Goal: Use online tool/utility

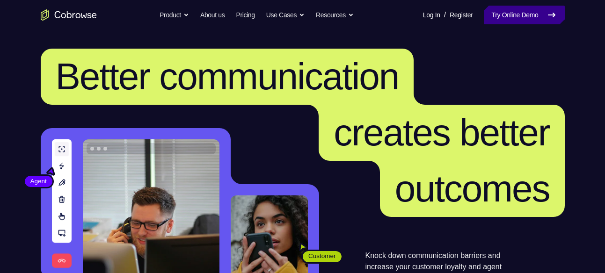
drag, startPoint x: 0, startPoint y: 0, endPoint x: 529, endPoint y: 21, distance: 529.4
click at [529, 21] on link "Try Online Demo" at bounding box center [524, 15] width 81 height 19
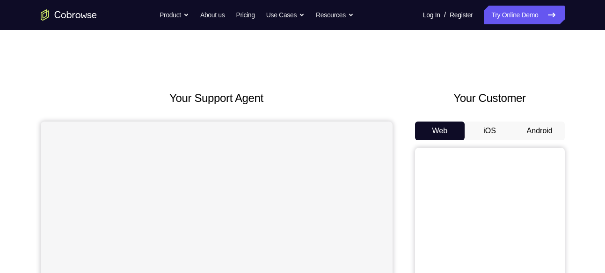
click at [541, 127] on button "Android" at bounding box center [540, 131] width 50 height 19
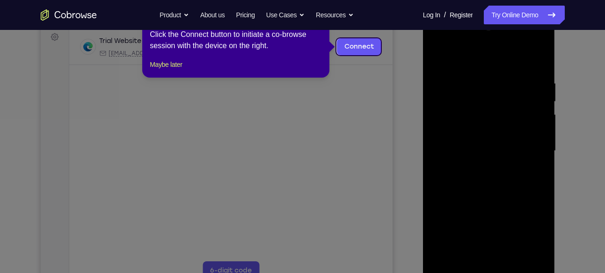
scroll to position [142, 0]
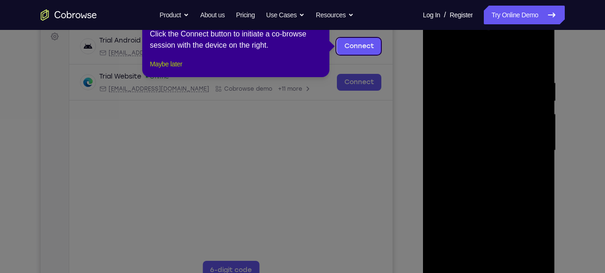
click at [161, 70] on button "Maybe later" at bounding box center [166, 64] width 32 height 11
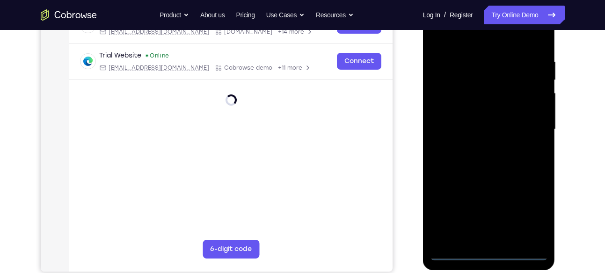
scroll to position [167, 0]
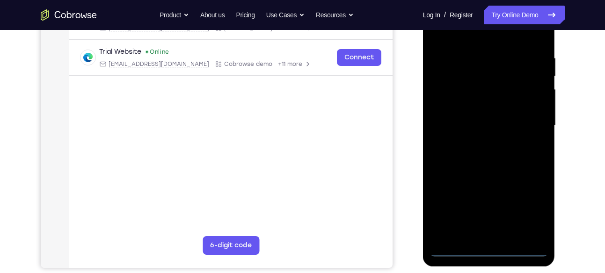
click at [489, 247] on div at bounding box center [489, 126] width 118 height 262
click at [528, 210] on div at bounding box center [489, 126] width 118 height 262
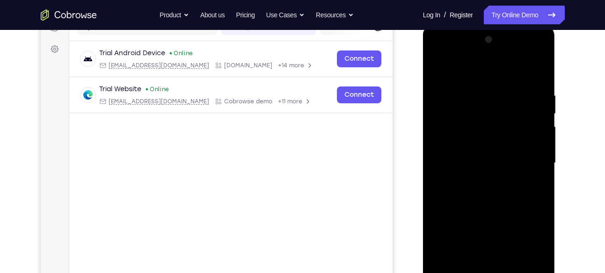
scroll to position [129, 0]
click at [484, 76] on div at bounding box center [489, 164] width 118 height 262
click at [449, 136] on div at bounding box center [489, 164] width 118 height 262
click at [475, 168] on div at bounding box center [489, 164] width 118 height 262
click at [484, 156] on div at bounding box center [489, 164] width 118 height 262
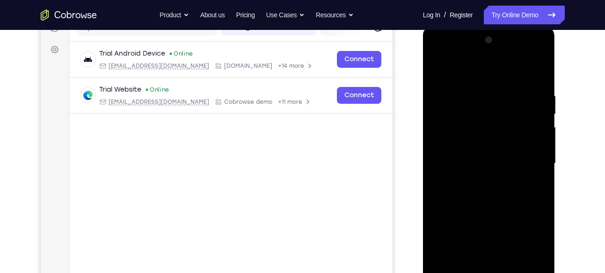
click at [473, 172] on div at bounding box center [489, 164] width 118 height 262
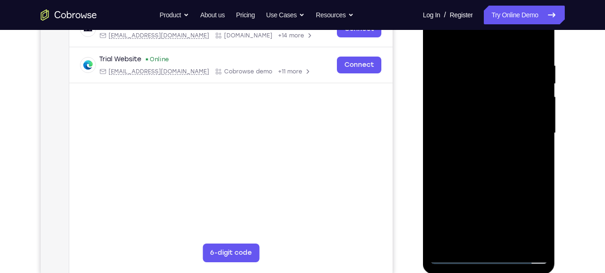
scroll to position [162, 0]
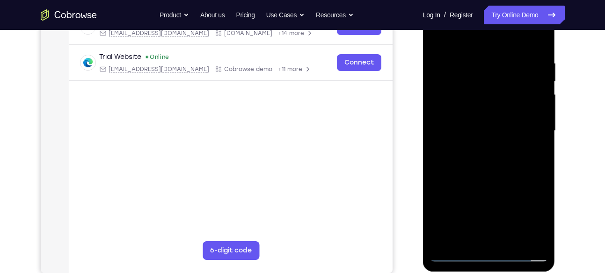
click at [481, 235] on div at bounding box center [489, 131] width 118 height 262
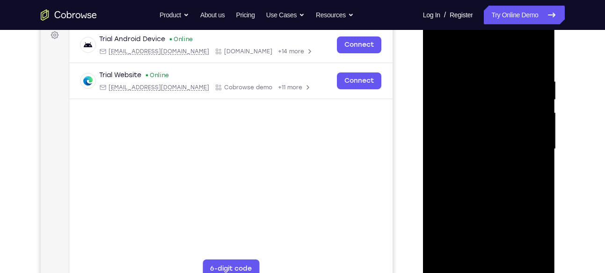
scroll to position [142, 0]
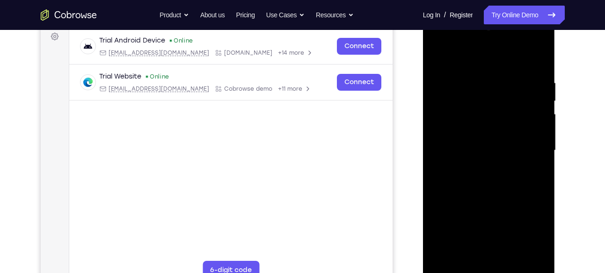
click at [477, 125] on div at bounding box center [489, 151] width 118 height 262
click at [522, 257] on div at bounding box center [489, 151] width 118 height 262
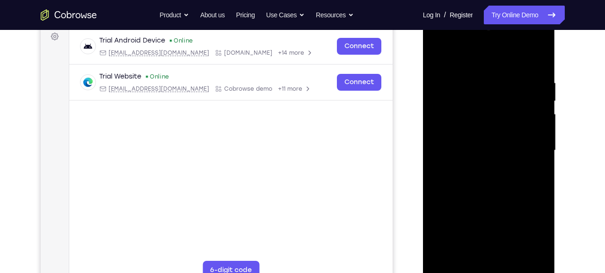
click at [522, 257] on div at bounding box center [489, 151] width 118 height 262
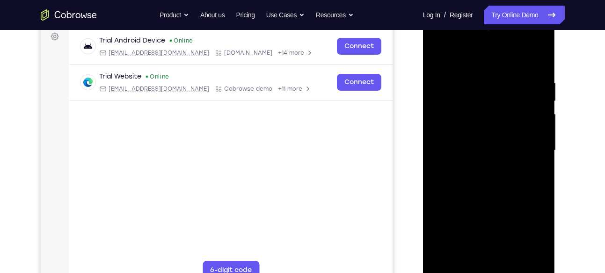
click at [522, 257] on div at bounding box center [489, 151] width 118 height 262
click at [521, 258] on div at bounding box center [489, 151] width 118 height 262
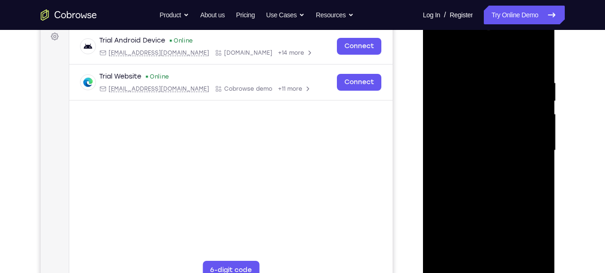
click at [521, 258] on div at bounding box center [489, 151] width 118 height 262
click at [489, 238] on div at bounding box center [489, 151] width 118 height 262
click at [524, 258] on div at bounding box center [489, 151] width 118 height 262
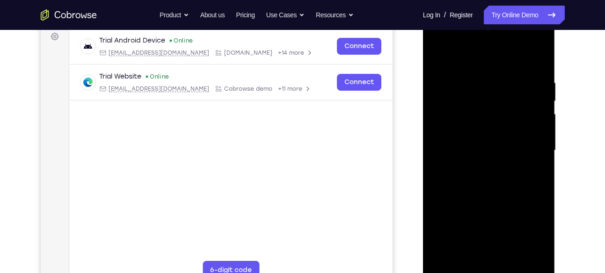
click at [524, 258] on div at bounding box center [489, 151] width 118 height 262
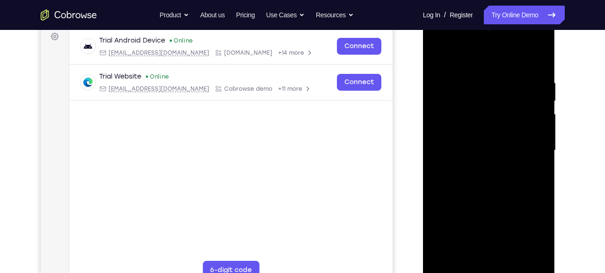
click at [438, 160] on div at bounding box center [489, 151] width 118 height 262
click at [481, 241] on div at bounding box center [489, 151] width 118 height 262
click at [523, 258] on div at bounding box center [489, 151] width 118 height 262
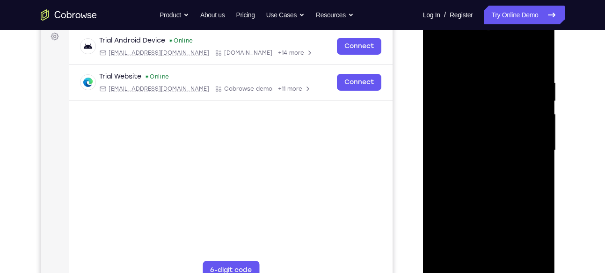
click at [523, 258] on div at bounding box center [489, 151] width 118 height 262
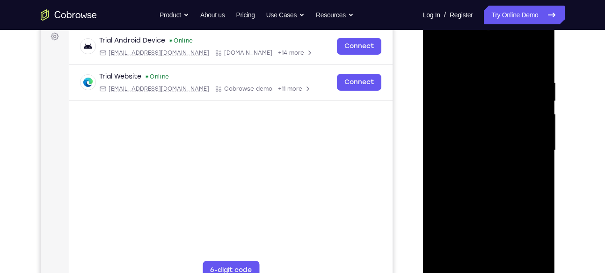
click at [523, 258] on div at bounding box center [489, 151] width 118 height 262
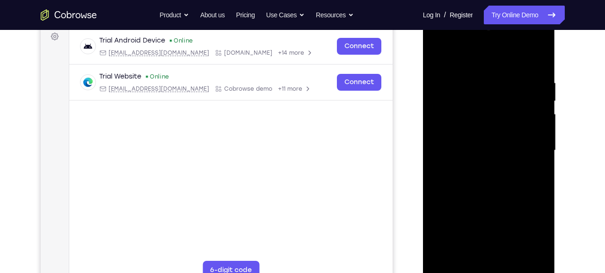
click at [523, 258] on div at bounding box center [489, 151] width 118 height 262
drag, startPoint x: 532, startPoint y: 256, endPoint x: 451, endPoint y: 254, distance: 81.5
click at [451, 254] on div at bounding box center [489, 151] width 118 height 262
click at [500, 258] on div at bounding box center [489, 151] width 118 height 262
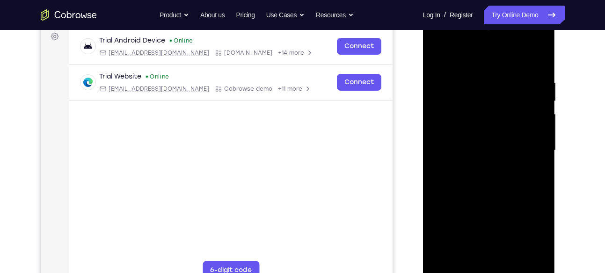
click at [500, 258] on div at bounding box center [489, 151] width 118 height 262
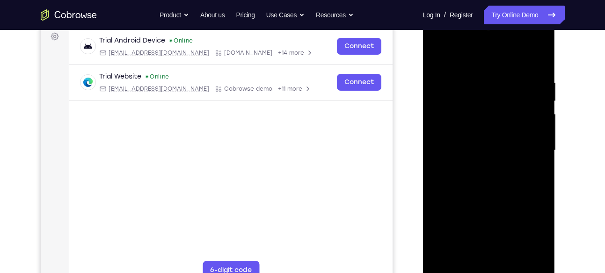
click at [542, 158] on div at bounding box center [489, 151] width 118 height 262
click at [492, 258] on div at bounding box center [489, 151] width 118 height 262
click at [497, 167] on div at bounding box center [489, 151] width 118 height 262
click at [540, 60] on div at bounding box center [489, 151] width 118 height 262
click at [524, 65] on div at bounding box center [489, 151] width 118 height 262
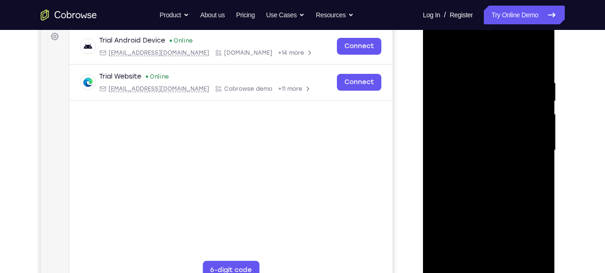
click at [441, 54] on div at bounding box center [489, 151] width 118 height 262
drag, startPoint x: 511, startPoint y: 103, endPoint x: 460, endPoint y: 108, distance: 51.3
drag, startPoint x: 460, startPoint y: 108, endPoint x: 470, endPoint y: 164, distance: 57.0
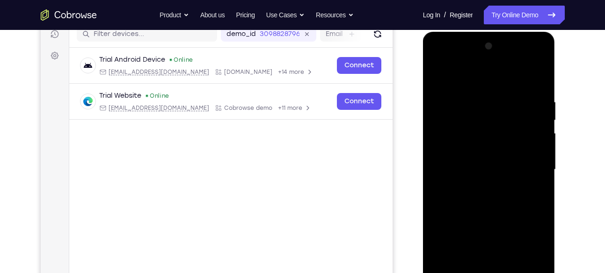
scroll to position [123, 0]
click at [540, 59] on div at bounding box center [489, 170] width 118 height 262
click at [502, 237] on div at bounding box center [489, 170] width 118 height 262
click at [505, 186] on div at bounding box center [489, 170] width 118 height 262
drag, startPoint x: 476, startPoint y: 79, endPoint x: 473, endPoint y: 126, distance: 47.4
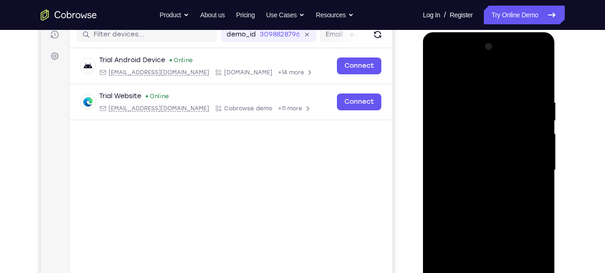
click at [473, 126] on div at bounding box center [489, 170] width 118 height 262
click at [446, 74] on div at bounding box center [489, 170] width 118 height 262
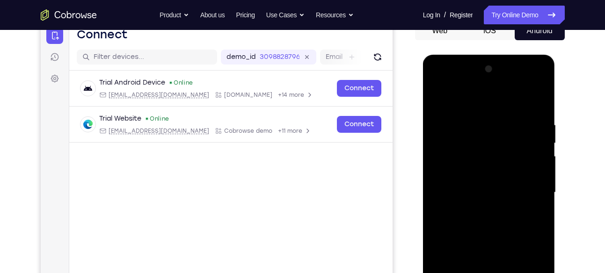
scroll to position [100, 0]
click at [476, 99] on div at bounding box center [489, 193] width 118 height 262
drag, startPoint x: 464, startPoint y: 158, endPoint x: 464, endPoint y: 199, distance: 40.7
click at [464, 199] on div at bounding box center [489, 193] width 118 height 262
drag, startPoint x: 460, startPoint y: 157, endPoint x: 464, endPoint y: 208, distance: 51.2
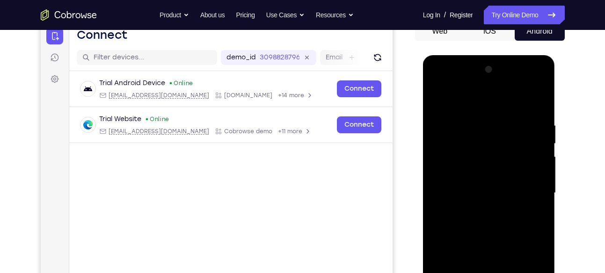
click at [464, 208] on div at bounding box center [489, 193] width 118 height 262
drag, startPoint x: 460, startPoint y: 147, endPoint x: 462, endPoint y: 176, distance: 29.5
click at [462, 176] on div at bounding box center [489, 193] width 118 height 262
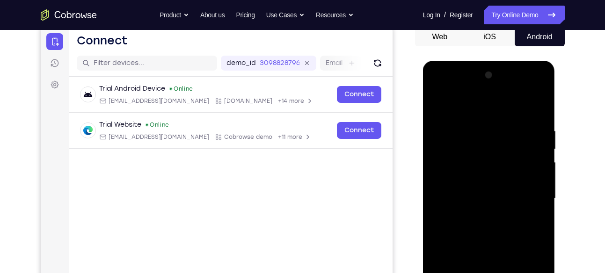
scroll to position [95, 0]
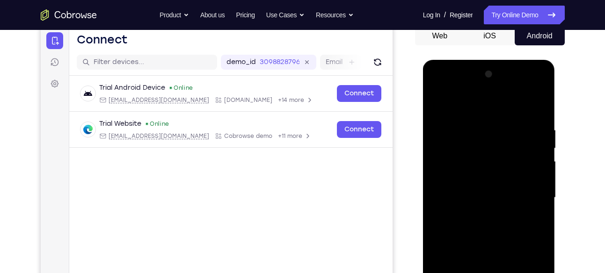
drag, startPoint x: 462, startPoint y: 156, endPoint x: 463, endPoint y: 191, distance: 34.7
click at [463, 191] on div at bounding box center [489, 198] width 118 height 262
drag, startPoint x: 462, startPoint y: 150, endPoint x: 463, endPoint y: 180, distance: 30.4
click at [463, 180] on div at bounding box center [489, 198] width 118 height 262
drag, startPoint x: 461, startPoint y: 146, endPoint x: 460, endPoint y: 173, distance: 26.7
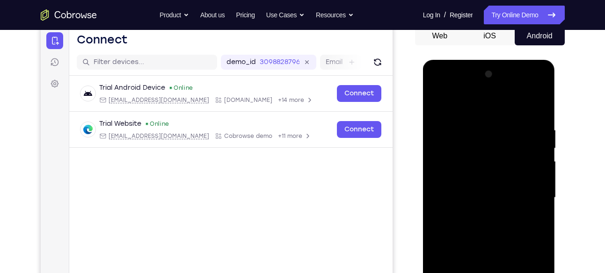
click at [460, 173] on div at bounding box center [489, 198] width 118 height 262
click at [473, 160] on div at bounding box center [489, 198] width 118 height 262
click at [503, 163] on div at bounding box center [489, 198] width 118 height 262
click at [450, 104] on div at bounding box center [489, 198] width 118 height 262
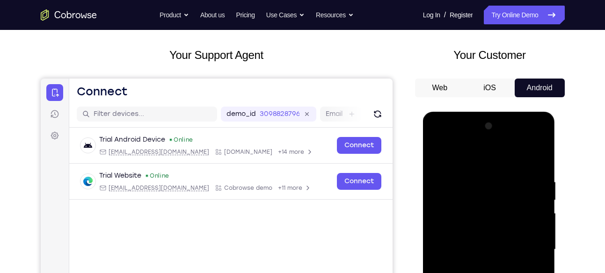
scroll to position [42, 0]
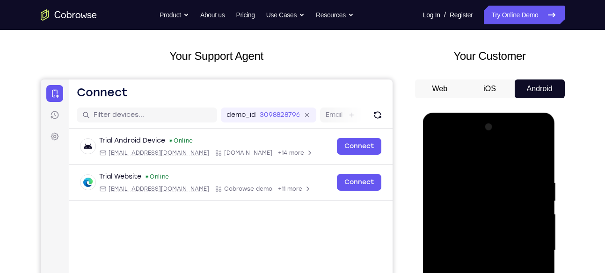
click at [446, 154] on div at bounding box center [489, 251] width 118 height 262
click at [446, 178] on div at bounding box center [489, 251] width 118 height 262
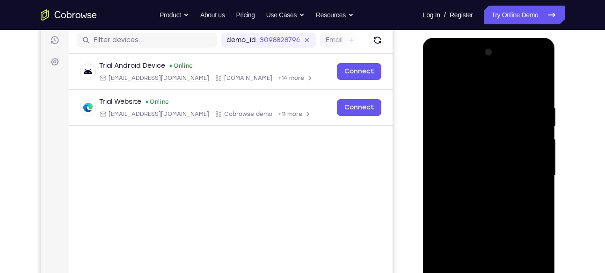
scroll to position [121, 0]
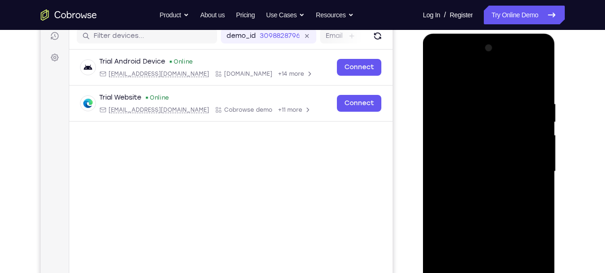
click at [450, 199] on div at bounding box center [489, 172] width 118 height 262
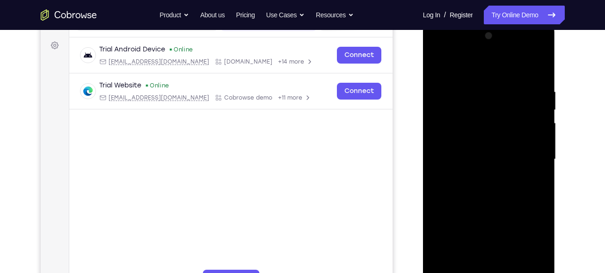
scroll to position [133, 0]
click at [459, 125] on div at bounding box center [489, 160] width 118 height 262
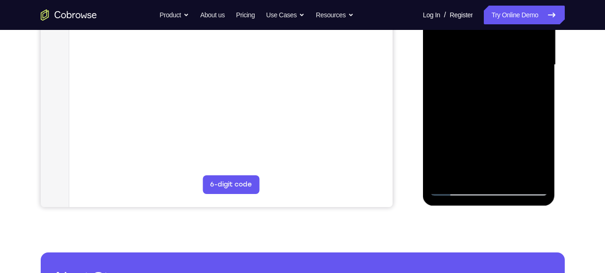
scroll to position [230, 0]
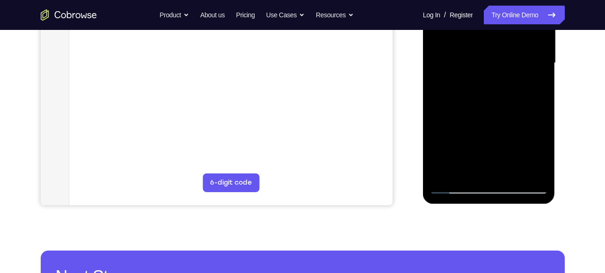
click at [538, 174] on div at bounding box center [489, 63] width 118 height 262
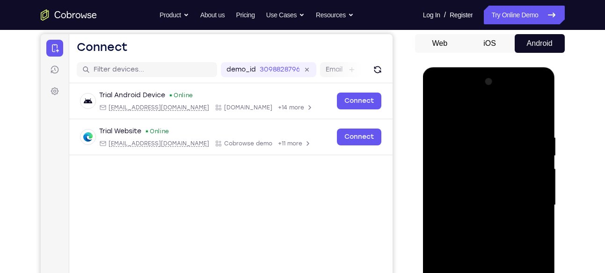
scroll to position [33, 0]
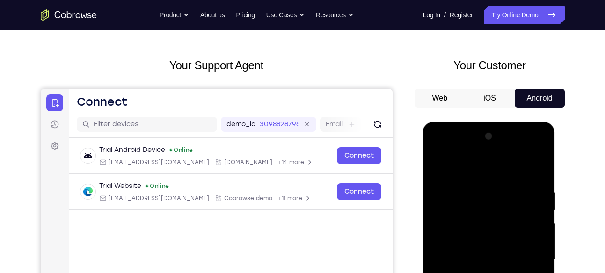
drag, startPoint x: 453, startPoint y: 168, endPoint x: 454, endPoint y: 207, distance: 39.8
click at [454, 207] on div at bounding box center [489, 260] width 118 height 262
click at [460, 167] on div at bounding box center [489, 260] width 118 height 262
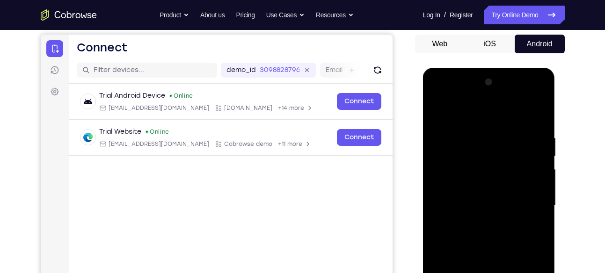
scroll to position [89, 0]
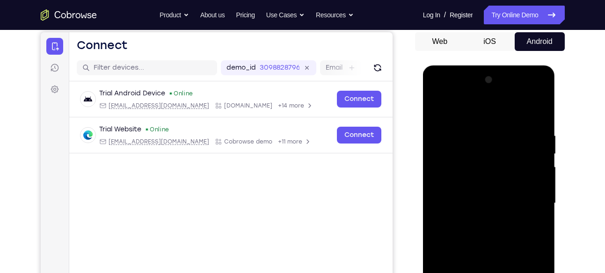
click at [466, 165] on div at bounding box center [489, 204] width 118 height 262
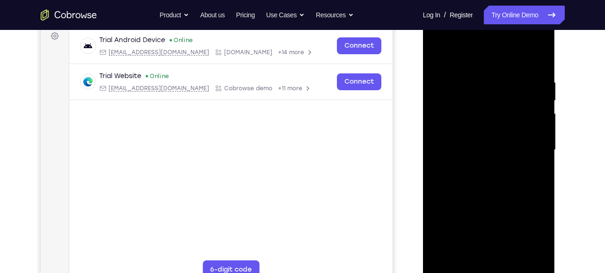
scroll to position [143, 0]
click at [475, 152] on div at bounding box center [489, 150] width 118 height 262
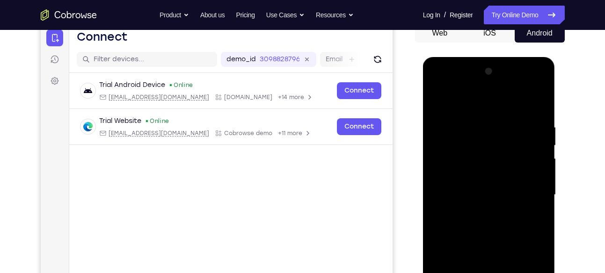
scroll to position [92, 0]
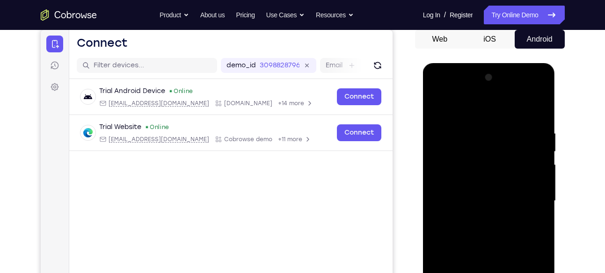
click at [451, 108] on div at bounding box center [489, 201] width 118 height 262
click at [446, 103] on div at bounding box center [489, 201] width 118 height 262
click at [450, 106] on div at bounding box center [489, 201] width 118 height 262
click at [450, 107] on div at bounding box center [489, 201] width 118 height 262
click at [447, 127] on div at bounding box center [489, 201] width 118 height 262
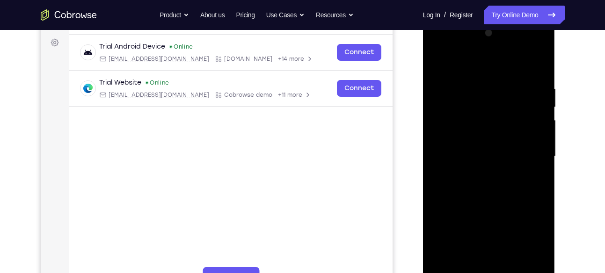
scroll to position [140, 0]
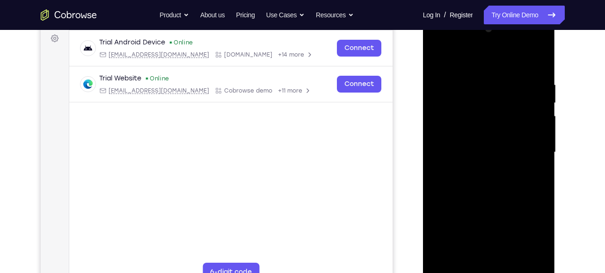
click at [452, 178] on div at bounding box center [489, 153] width 118 height 262
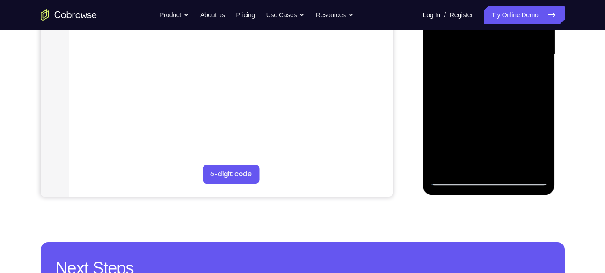
scroll to position [239, 0]
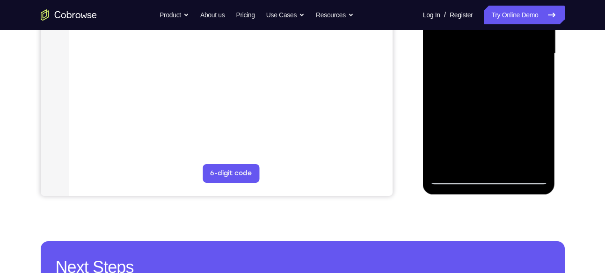
click at [538, 162] on div at bounding box center [489, 54] width 118 height 262
drag, startPoint x: 490, startPoint y: 146, endPoint x: 476, endPoint y: 94, distance: 53.8
click at [476, 94] on div at bounding box center [489, 54] width 118 height 262
drag, startPoint x: 513, startPoint y: 154, endPoint x: 507, endPoint y: 105, distance: 49.6
click at [507, 105] on div at bounding box center [489, 54] width 118 height 262
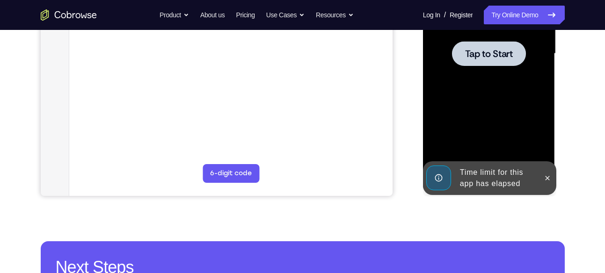
click at [505, 118] on div at bounding box center [489, 54] width 118 height 262
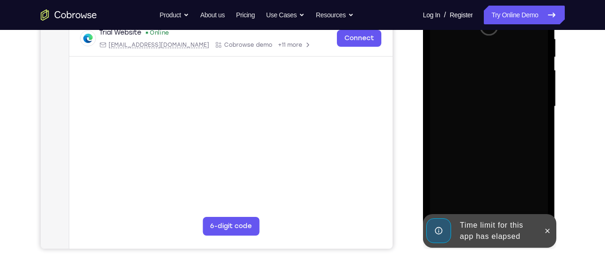
scroll to position [115, 0]
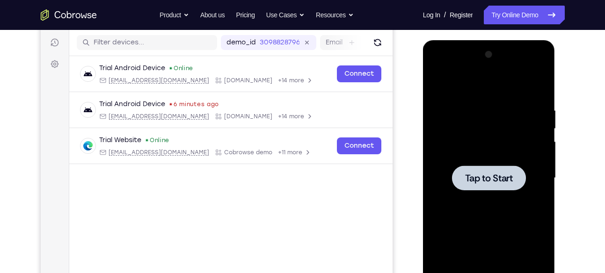
click at [484, 169] on div at bounding box center [489, 178] width 74 height 25
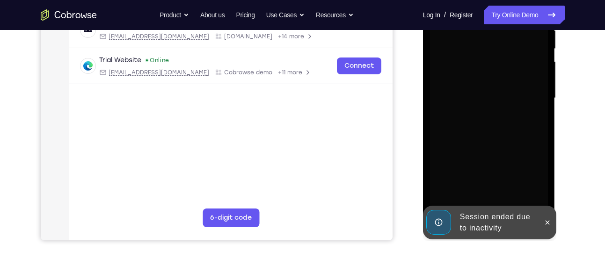
scroll to position [195, 0]
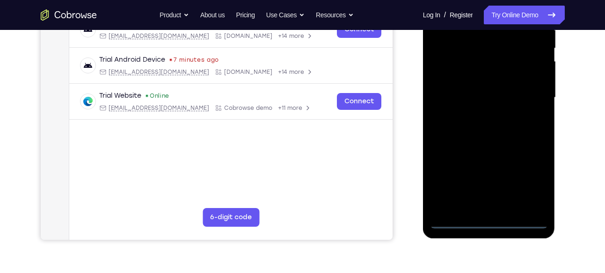
click at [489, 219] on div at bounding box center [489, 98] width 118 height 262
click at [488, 220] on div at bounding box center [489, 98] width 118 height 262
click at [530, 177] on div at bounding box center [489, 98] width 118 height 262
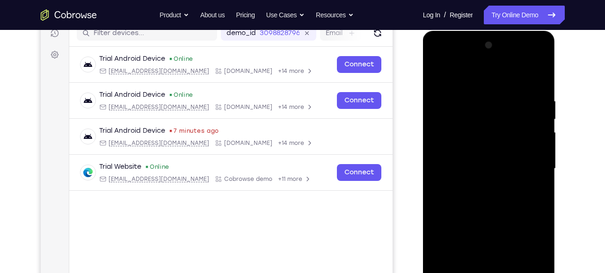
scroll to position [123, 0]
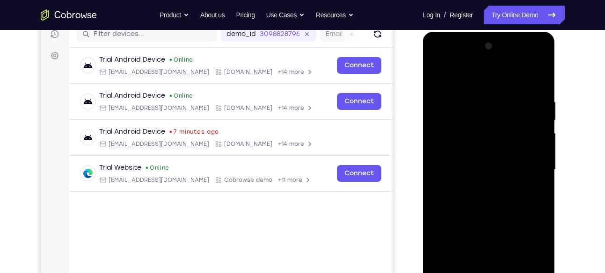
click at [471, 74] on div at bounding box center [489, 170] width 118 height 262
click at [530, 162] on div at bounding box center [489, 170] width 118 height 262
click at [480, 187] on div at bounding box center [489, 170] width 118 height 262
click at [473, 156] on div at bounding box center [489, 170] width 118 height 262
click at [464, 149] on div at bounding box center [489, 170] width 118 height 262
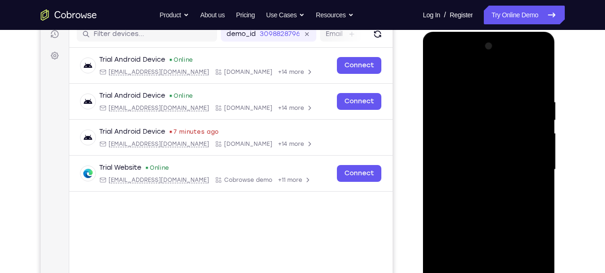
click at [480, 168] on div at bounding box center [489, 170] width 118 height 262
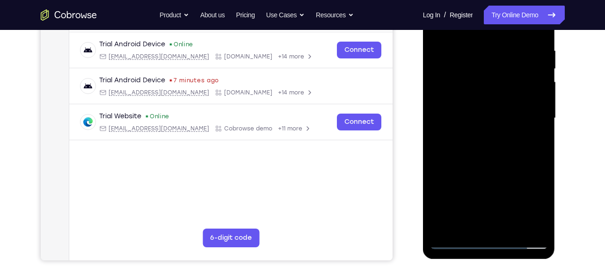
scroll to position [175, 0]
click at [484, 159] on div at bounding box center [489, 118] width 118 height 262
drag, startPoint x: 484, startPoint y: 159, endPoint x: 485, endPoint y: 127, distance: 31.9
click at [485, 127] on div at bounding box center [489, 118] width 118 height 262
drag, startPoint x: 500, startPoint y: 149, endPoint x: 502, endPoint y: 98, distance: 50.6
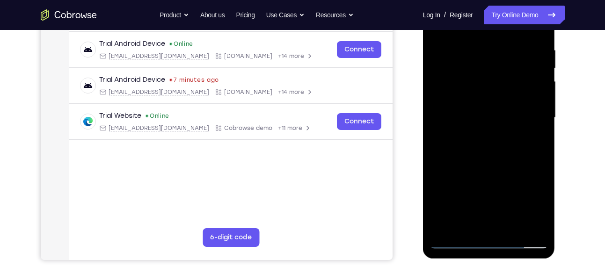
click at [502, 98] on div at bounding box center [489, 118] width 118 height 262
click at [439, 166] on div at bounding box center [489, 118] width 118 height 262
click at [513, 229] on div at bounding box center [489, 118] width 118 height 262
click at [480, 164] on div at bounding box center [489, 118] width 118 height 262
click at [472, 110] on div at bounding box center [489, 118] width 118 height 262
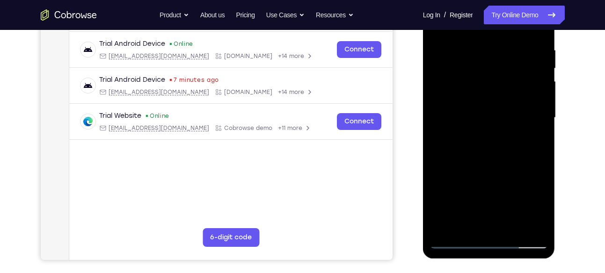
click at [533, 221] on div at bounding box center [489, 118] width 118 height 262
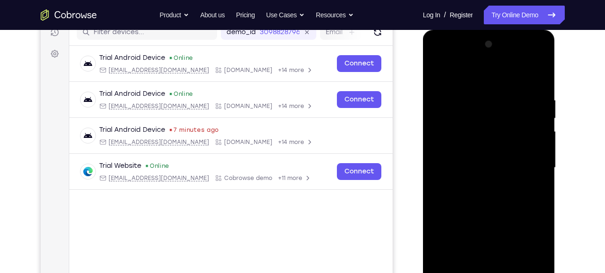
scroll to position [124, 0]
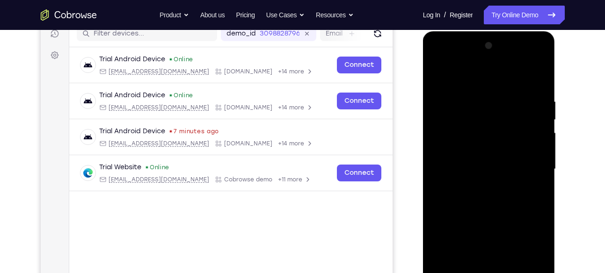
click at [529, 76] on div at bounding box center [489, 169] width 118 height 262
click at [440, 74] on div at bounding box center [489, 169] width 118 height 262
click at [467, 162] on div at bounding box center [489, 169] width 118 height 262
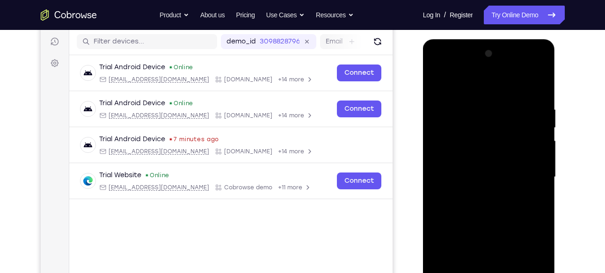
scroll to position [115, 0]
drag, startPoint x: 518, startPoint y: 130, endPoint x: 533, endPoint y: 217, distance: 88.4
click at [533, 217] on div at bounding box center [489, 178] width 118 height 262
drag, startPoint x: 522, startPoint y: 137, endPoint x: 524, endPoint y: 201, distance: 64.6
click at [524, 201] on div at bounding box center [489, 178] width 118 height 262
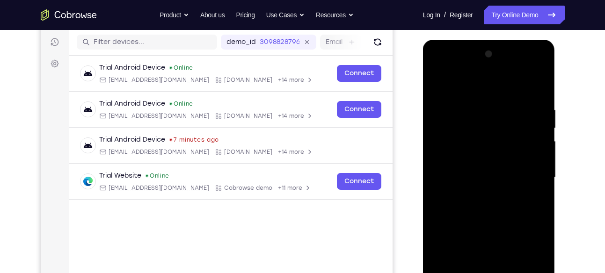
drag, startPoint x: 517, startPoint y: 138, endPoint x: 522, endPoint y: 201, distance: 62.9
click at [522, 201] on div at bounding box center [489, 178] width 118 height 262
click at [471, 143] on div at bounding box center [489, 178] width 118 height 262
click at [530, 147] on div at bounding box center [489, 178] width 118 height 262
click at [488, 217] on div at bounding box center [489, 178] width 118 height 262
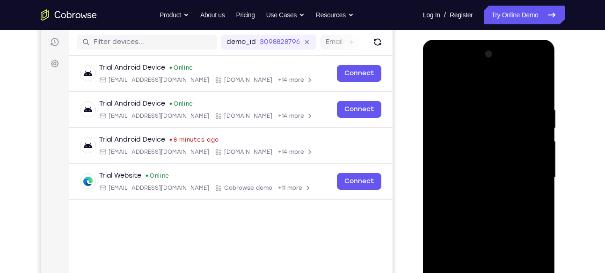
scroll to position [137, 0]
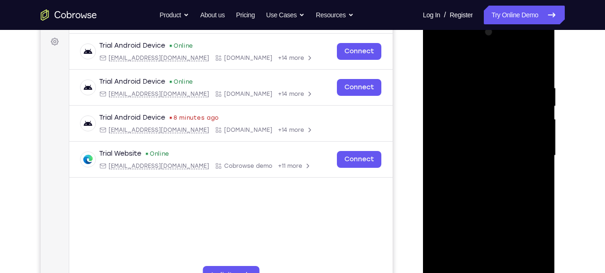
click at [526, 197] on div at bounding box center [489, 156] width 118 height 262
click at [531, 178] on div at bounding box center [489, 156] width 118 height 262
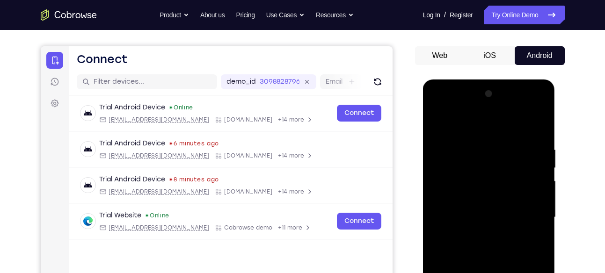
scroll to position [74, 0]
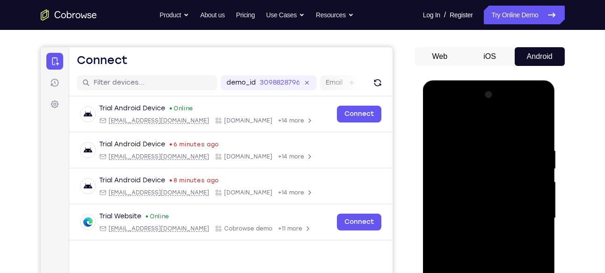
click at [531, 242] on div at bounding box center [489, 219] width 118 height 262
drag, startPoint x: 519, startPoint y: 154, endPoint x: 512, endPoint y: 206, distance: 51.9
click at [512, 206] on div at bounding box center [489, 219] width 118 height 262
drag, startPoint x: 524, startPoint y: 166, endPoint x: 524, endPoint y: 229, distance: 63.2
click at [524, 229] on div at bounding box center [489, 219] width 118 height 262
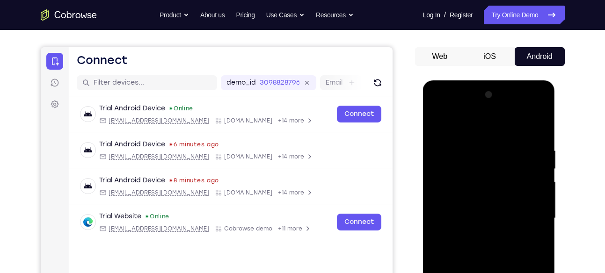
drag, startPoint x: 521, startPoint y: 142, endPoint x: 520, endPoint y: 230, distance: 88.0
click at [520, 230] on div at bounding box center [489, 219] width 118 height 262
click at [477, 178] on div at bounding box center [489, 219] width 118 height 262
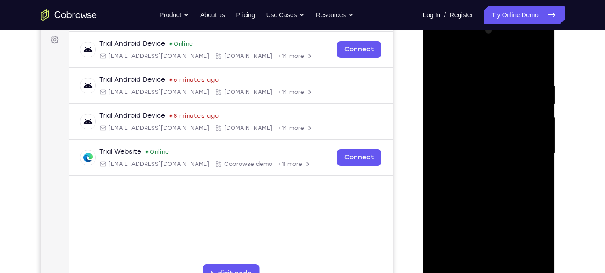
scroll to position [144, 0]
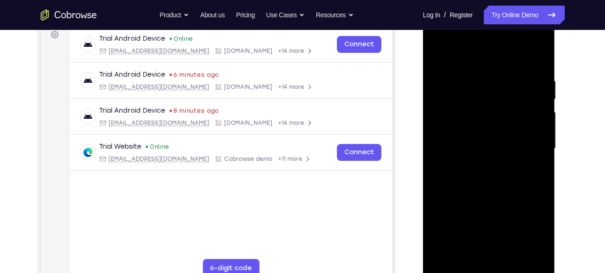
click at [436, 52] on div at bounding box center [489, 149] width 118 height 262
click at [512, 257] on div at bounding box center [489, 149] width 118 height 262
click at [482, 123] on div at bounding box center [489, 149] width 118 height 262
drag, startPoint x: 519, startPoint y: 113, endPoint x: 519, endPoint y: 173, distance: 59.9
click at [519, 173] on div at bounding box center [489, 149] width 118 height 262
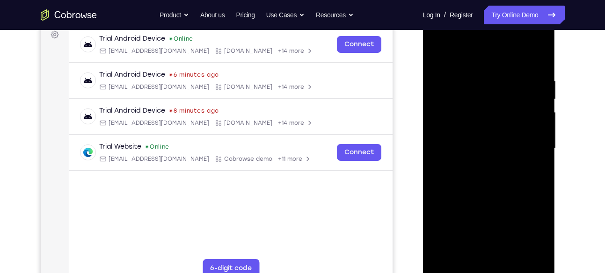
drag, startPoint x: 516, startPoint y: 94, endPoint x: 520, endPoint y: 136, distance: 42.3
click at [520, 136] on div at bounding box center [489, 149] width 118 height 262
click at [488, 185] on div at bounding box center [489, 149] width 118 height 262
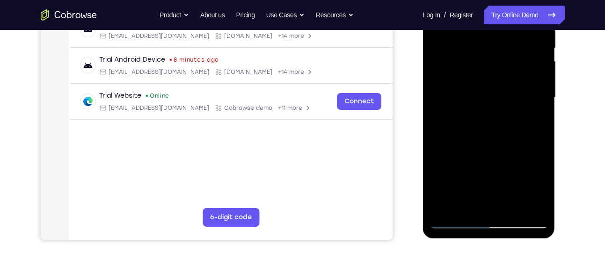
scroll to position [196, 0]
click at [458, 221] on div at bounding box center [489, 97] width 118 height 262
click at [514, 150] on div at bounding box center [489, 97] width 118 height 262
click at [465, 205] on div at bounding box center [489, 97] width 118 height 262
click at [502, 182] on div at bounding box center [489, 97] width 118 height 262
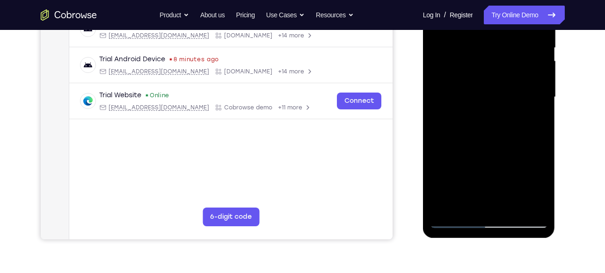
click at [533, 112] on div at bounding box center [489, 97] width 118 height 262
drag, startPoint x: 472, startPoint y: 58, endPoint x: 472, endPoint y: 100, distance: 42.1
click at [472, 100] on div at bounding box center [489, 97] width 118 height 262
drag, startPoint x: 458, startPoint y: 59, endPoint x: 466, endPoint y: 125, distance: 66.0
click at [466, 125] on div at bounding box center [489, 97] width 118 height 262
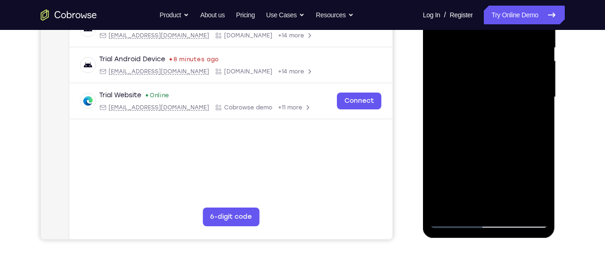
drag, startPoint x: 533, startPoint y: 40, endPoint x: 536, endPoint y: 111, distance: 70.8
click at [536, 111] on div at bounding box center [489, 97] width 118 height 262
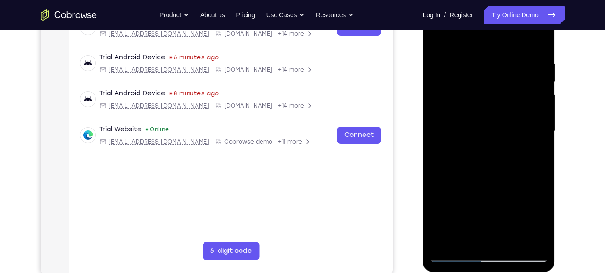
drag, startPoint x: 516, startPoint y: 83, endPoint x: 517, endPoint y: 132, distance: 48.2
click at [517, 132] on div at bounding box center [489, 131] width 118 height 262
drag, startPoint x: 520, startPoint y: 72, endPoint x: 523, endPoint y: 119, distance: 47.0
click at [523, 119] on div at bounding box center [489, 131] width 118 height 262
drag, startPoint x: 524, startPoint y: 72, endPoint x: 526, endPoint y: 137, distance: 64.7
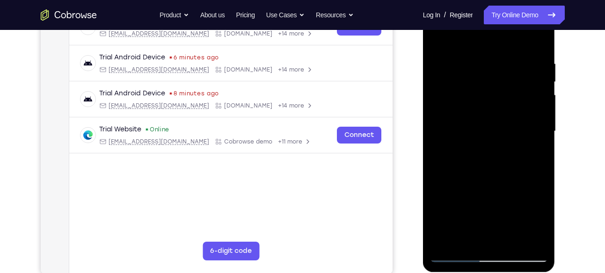
click at [526, 137] on div at bounding box center [489, 131] width 118 height 262
drag, startPoint x: 519, startPoint y: 68, endPoint x: 517, endPoint y: 110, distance: 42.2
click at [517, 110] on div at bounding box center [489, 131] width 118 height 262
drag, startPoint x: 514, startPoint y: 81, endPoint x: 515, endPoint y: 105, distance: 24.4
click at [515, 105] on div at bounding box center [489, 131] width 118 height 262
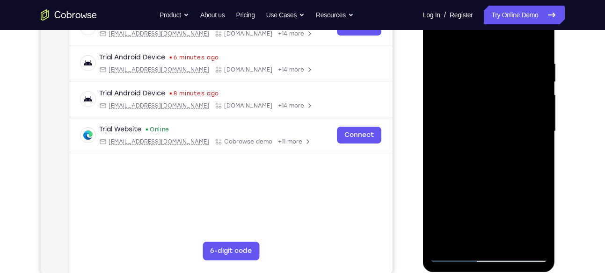
click at [479, 100] on div at bounding box center [489, 131] width 118 height 262
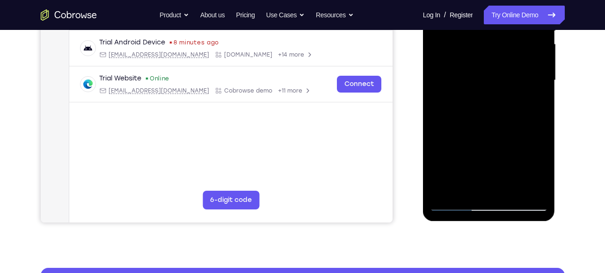
click at [511, 186] on div at bounding box center [489, 80] width 118 height 262
click at [491, 52] on div at bounding box center [489, 80] width 118 height 262
drag, startPoint x: 481, startPoint y: 89, endPoint x: 476, endPoint y: 186, distance: 96.6
click at [476, 186] on div at bounding box center [489, 80] width 118 height 262
drag, startPoint x: 517, startPoint y: 56, endPoint x: 515, endPoint y: 137, distance: 81.0
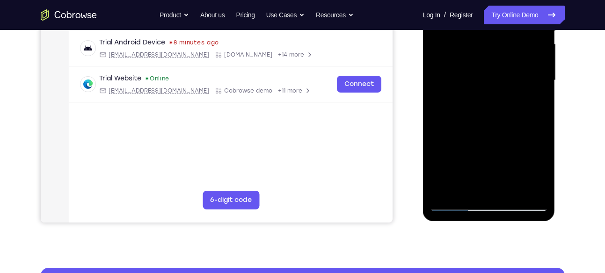
click at [515, 137] on div at bounding box center [489, 80] width 118 height 262
drag, startPoint x: 519, startPoint y: 66, endPoint x: 519, endPoint y: 112, distance: 46.8
click at [519, 112] on div at bounding box center [489, 80] width 118 height 262
drag, startPoint x: 486, startPoint y: 75, endPoint x: 515, endPoint y: 64, distance: 32.0
click at [515, 64] on div at bounding box center [489, 80] width 118 height 262
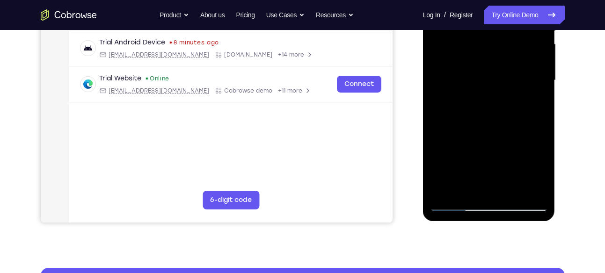
drag, startPoint x: 515, startPoint y: 64, endPoint x: 521, endPoint y: 99, distance: 35.5
click at [521, 99] on div at bounding box center [489, 80] width 118 height 262
click at [513, 129] on div at bounding box center [489, 80] width 118 height 262
click at [531, 103] on div at bounding box center [489, 80] width 118 height 262
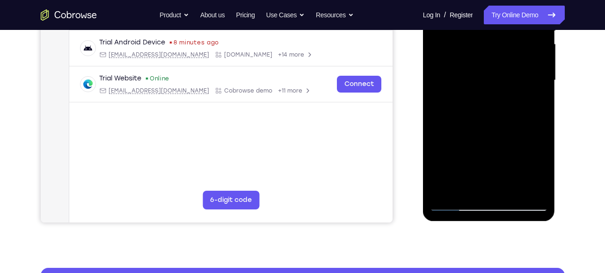
click at [532, 104] on div at bounding box center [489, 80] width 118 height 262
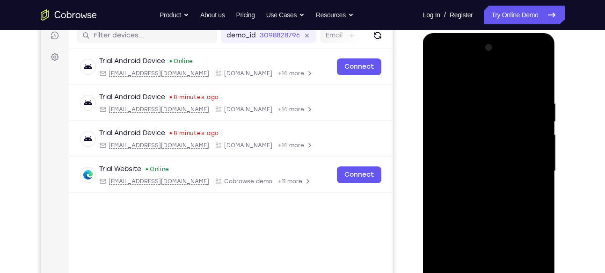
scroll to position [117, 0]
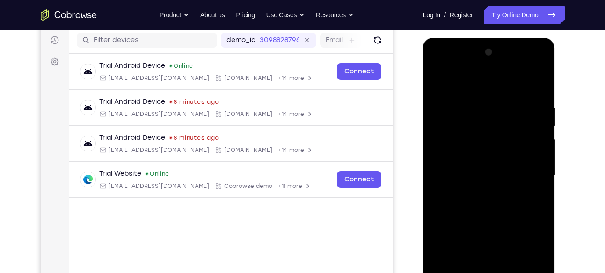
click at [439, 85] on div at bounding box center [489, 176] width 118 height 262
click at [538, 77] on div at bounding box center [489, 176] width 118 height 262
click at [438, 78] on div at bounding box center [489, 176] width 118 height 262
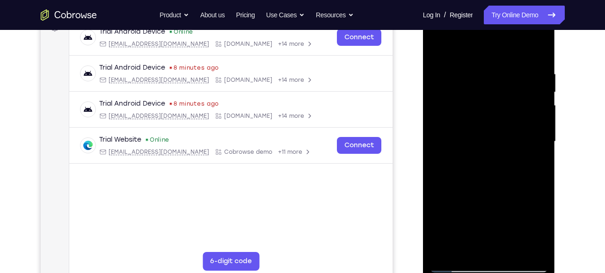
scroll to position [141, 0]
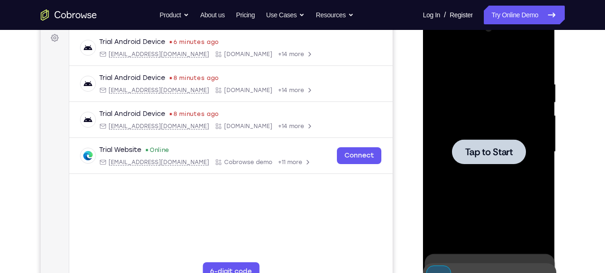
click at [489, 148] on span "Tap to Start" at bounding box center [489, 151] width 48 height 9
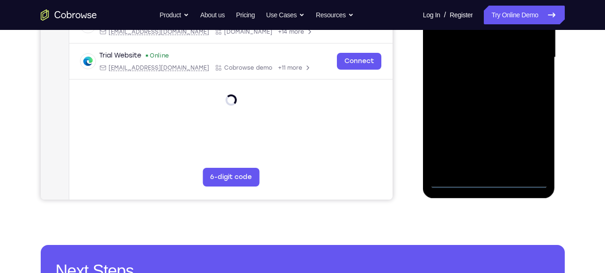
scroll to position [236, 0]
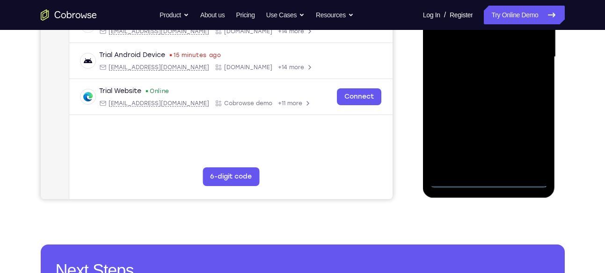
click at [491, 183] on div at bounding box center [489, 57] width 118 height 262
click at [536, 139] on div at bounding box center [489, 57] width 118 height 262
click at [491, 178] on div at bounding box center [489, 57] width 118 height 262
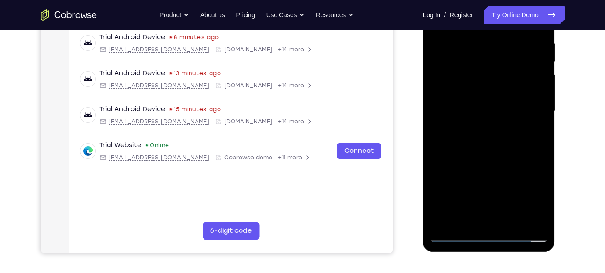
scroll to position [181, 0]
click at [532, 196] on div at bounding box center [489, 112] width 118 height 262
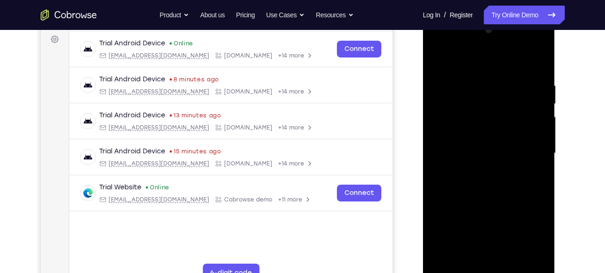
scroll to position [138, 0]
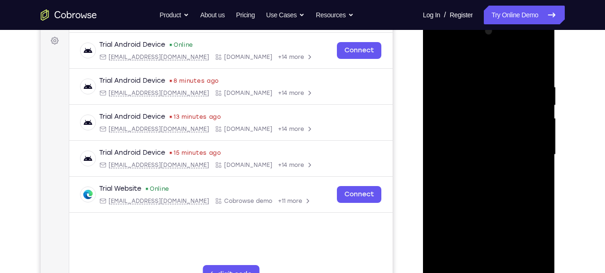
click at [477, 64] on div at bounding box center [489, 155] width 118 height 262
click at [531, 152] on div at bounding box center [489, 155] width 118 height 262
click at [479, 171] on div at bounding box center [489, 155] width 118 height 262
click at [470, 140] on div at bounding box center [489, 155] width 118 height 262
click at [459, 134] on div at bounding box center [489, 155] width 118 height 262
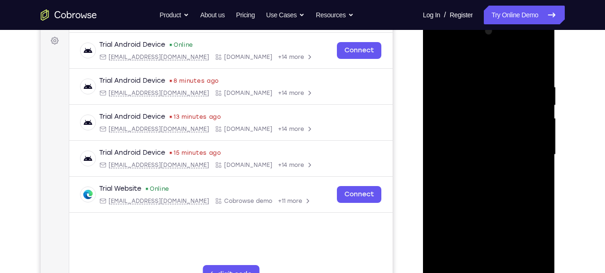
click at [459, 134] on div at bounding box center [489, 155] width 118 height 262
click at [473, 151] on div at bounding box center [489, 155] width 118 height 262
click at [462, 184] on div at bounding box center [489, 155] width 118 height 262
click at [484, 178] on div at bounding box center [489, 155] width 118 height 262
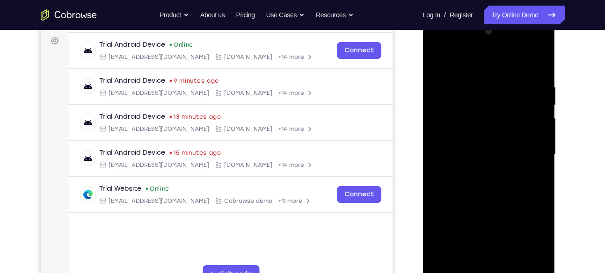
click at [488, 197] on div at bounding box center [489, 155] width 118 height 262
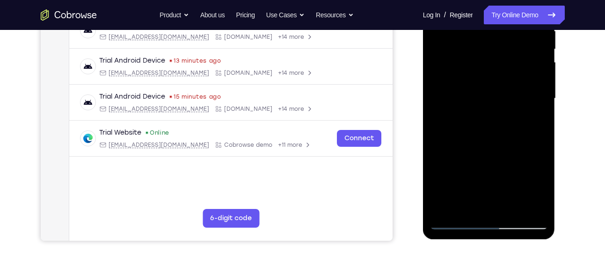
scroll to position [195, 0]
click at [510, 206] on div at bounding box center [489, 98] width 118 height 262
click at [492, 148] on div at bounding box center [489, 98] width 118 height 262
click at [483, 74] on div at bounding box center [489, 98] width 118 height 262
drag, startPoint x: 478, startPoint y: 100, endPoint x: 475, endPoint y: 167, distance: 66.5
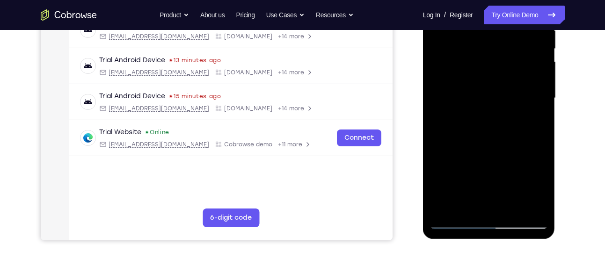
click at [475, 167] on div at bounding box center [489, 98] width 118 height 262
drag, startPoint x: 523, startPoint y: 87, endPoint x: 528, endPoint y: 148, distance: 61.5
click at [528, 148] on div at bounding box center [489, 98] width 118 height 262
click at [522, 124] on div at bounding box center [489, 98] width 118 height 262
click at [513, 122] on div at bounding box center [489, 98] width 118 height 262
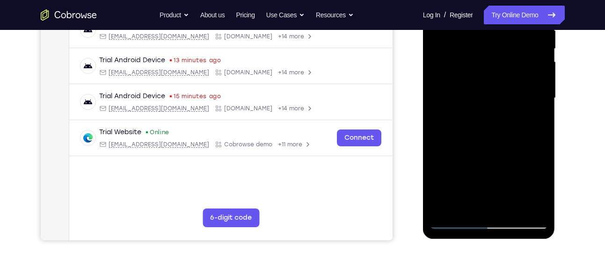
click at [485, 138] on div at bounding box center [489, 98] width 118 height 262
click at [486, 138] on div at bounding box center [489, 98] width 118 height 262
click at [465, 205] on div at bounding box center [489, 98] width 118 height 262
click at [500, 163] on div at bounding box center [489, 98] width 118 height 262
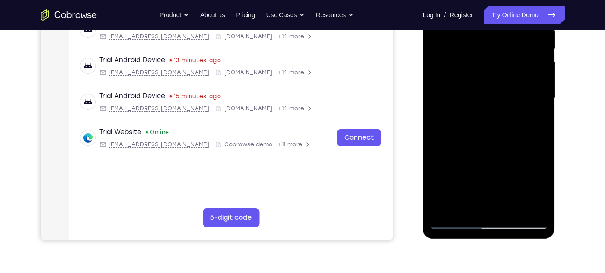
click at [536, 114] on div at bounding box center [489, 98] width 118 height 262
drag, startPoint x: 461, startPoint y: 70, endPoint x: 471, endPoint y: 155, distance: 85.3
click at [471, 155] on div at bounding box center [489, 98] width 118 height 262
drag, startPoint x: 460, startPoint y: 59, endPoint x: 469, endPoint y: 169, distance: 111.3
click at [469, 169] on div at bounding box center [489, 98] width 118 height 262
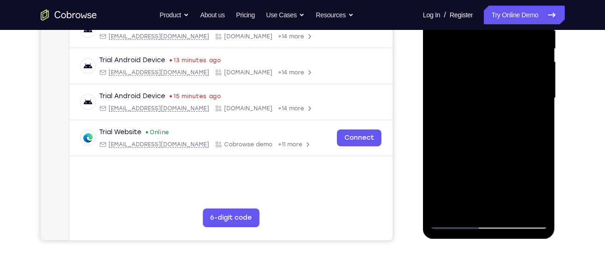
drag, startPoint x: 463, startPoint y: 60, endPoint x: 458, endPoint y: 184, distance: 124.2
click at [458, 184] on div at bounding box center [489, 98] width 118 height 262
drag, startPoint x: 519, startPoint y: 55, endPoint x: 517, endPoint y: 189, distance: 134.4
click at [517, 189] on div at bounding box center [489, 98] width 118 height 262
drag, startPoint x: 518, startPoint y: 68, endPoint x: 514, endPoint y: 165, distance: 97.0
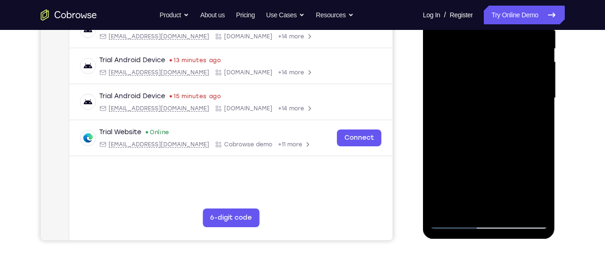
click at [514, 165] on div at bounding box center [489, 98] width 118 height 262
drag, startPoint x: 518, startPoint y: 47, endPoint x: 521, endPoint y: 149, distance: 102.1
click at [521, 149] on div at bounding box center [489, 98] width 118 height 262
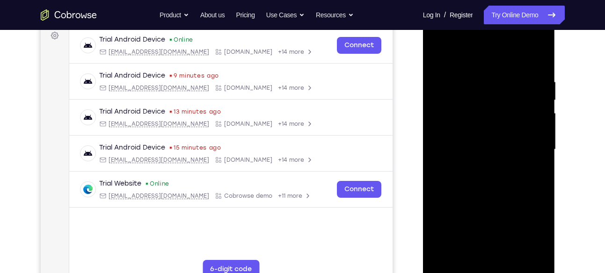
scroll to position [132, 0]
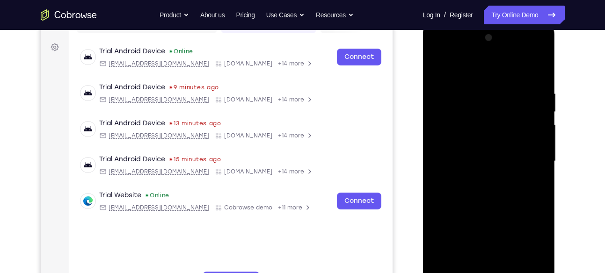
drag, startPoint x: 454, startPoint y: 97, endPoint x: 449, endPoint y: 182, distance: 84.8
click at [449, 182] on div at bounding box center [489, 161] width 118 height 262
drag, startPoint x: 471, startPoint y: 161, endPoint x: 485, endPoint y: 101, distance: 61.9
click at [485, 101] on div at bounding box center [489, 161] width 118 height 262
drag, startPoint x: 464, startPoint y: 142, endPoint x: 481, endPoint y: 59, distance: 85.1
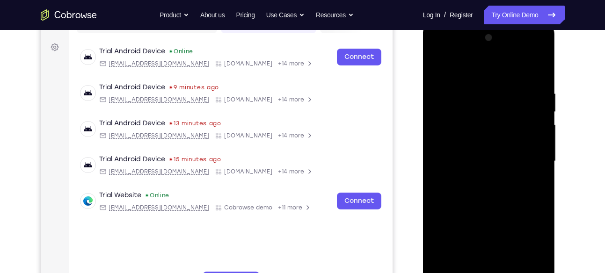
click at [481, 59] on div at bounding box center [489, 161] width 118 height 262
drag, startPoint x: 452, startPoint y: 142, endPoint x: 476, endPoint y: 53, distance: 92.7
click at [476, 53] on div at bounding box center [489, 161] width 118 height 262
click at [435, 73] on div at bounding box center [489, 161] width 118 height 262
click at [459, 156] on div at bounding box center [489, 161] width 118 height 262
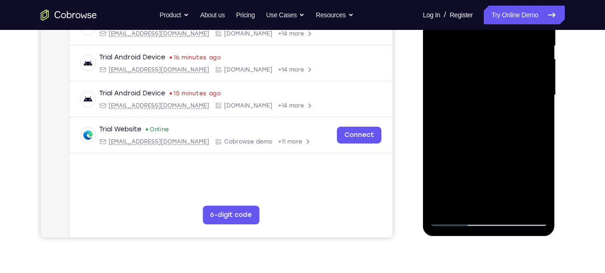
scroll to position [199, 0]
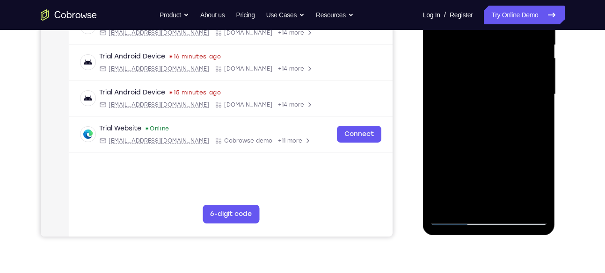
click at [469, 200] on div at bounding box center [489, 94] width 118 height 262
click at [530, 119] on div at bounding box center [489, 94] width 118 height 262
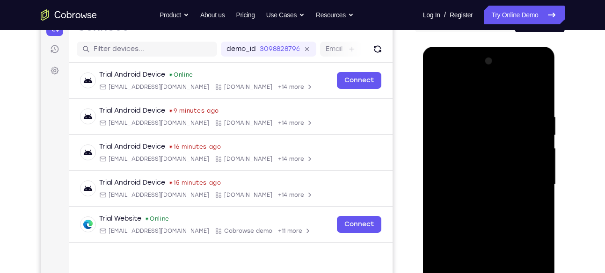
scroll to position [108, 0]
click at [438, 91] on div at bounding box center [489, 185] width 118 height 262
click at [439, 91] on div at bounding box center [489, 185] width 118 height 262
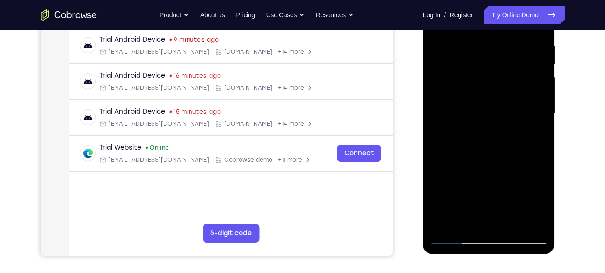
scroll to position [180, 0]
